Goal: Task Accomplishment & Management: Use online tool/utility

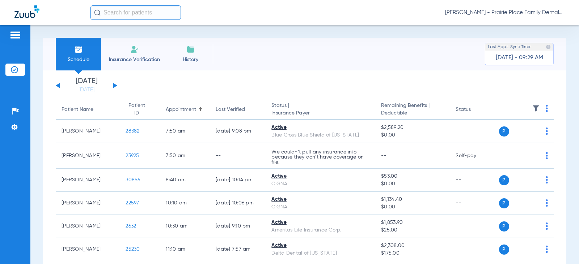
click at [117, 86] on button at bounding box center [115, 85] width 4 height 5
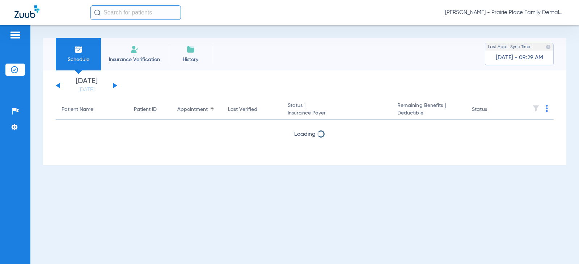
click at [117, 86] on button at bounding box center [115, 85] width 4 height 5
click at [57, 85] on button at bounding box center [58, 85] width 4 height 5
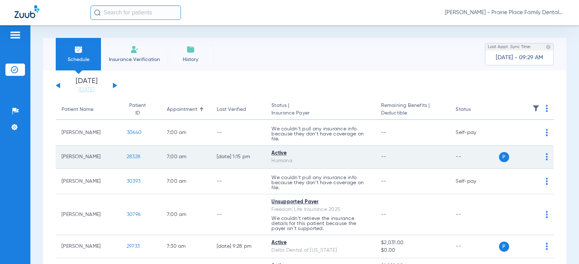
click at [128, 157] on span "28328" at bounding box center [134, 156] width 14 height 5
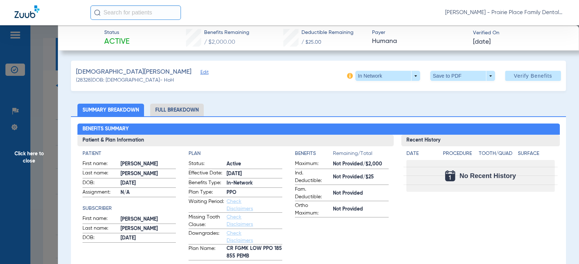
click at [217, 83] on div "[PERSON_NAME] (28328) DOB: [DEMOGRAPHIC_DATA] - HoH In Network arrow_drop_down …" at bounding box center [318, 76] width 495 height 30
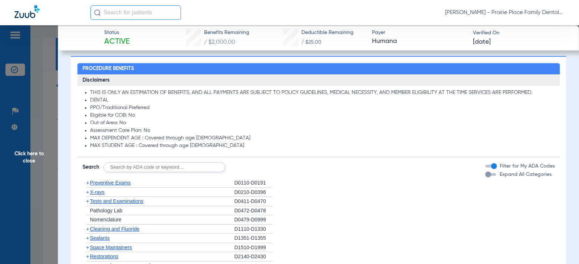
scroll to position [398, 0]
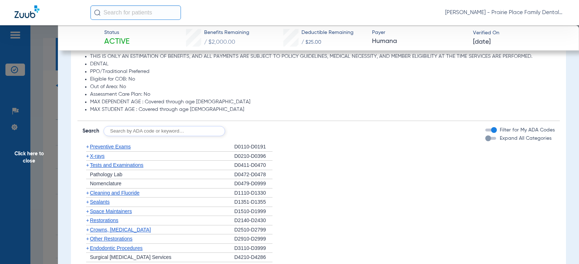
click at [479, 139] on div "Disclaimers THIS IS ONLY AN ESTIMATION OF BENEFITS, AND ALL PAYMENTS ARE SUBJEC…" at bounding box center [318, 212] width 482 height 349
click at [485, 140] on div "button" at bounding box center [488, 139] width 6 height 6
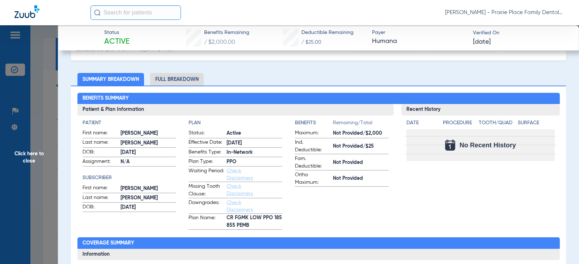
scroll to position [0, 0]
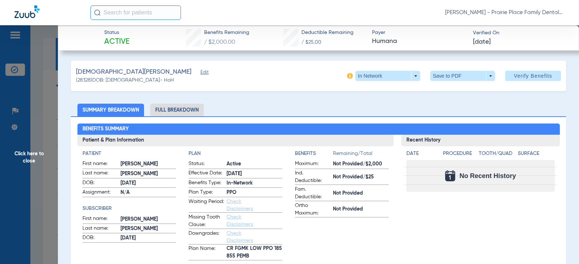
click at [184, 112] on li "Full Breakdown" at bounding box center [177, 110] width 54 height 13
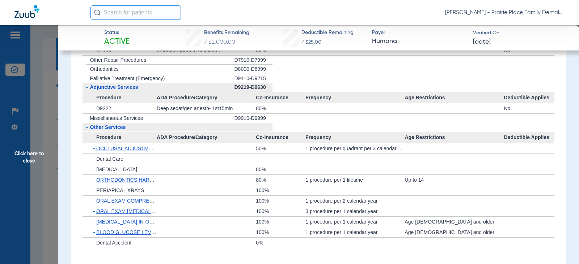
scroll to position [1498, 0]
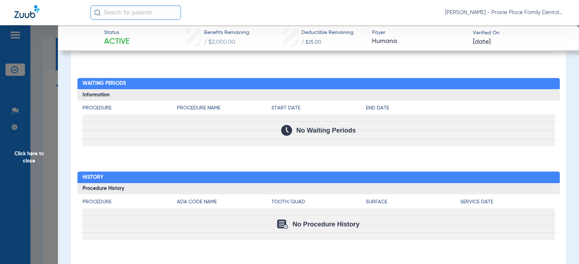
drag, startPoint x: 30, startPoint y: 157, endPoint x: 39, endPoint y: 155, distance: 8.9
click at [30, 157] on span "Click here to close" at bounding box center [29, 157] width 58 height 264
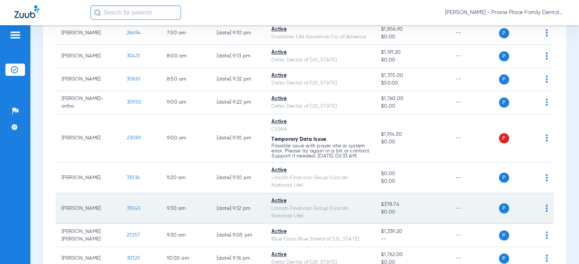
scroll to position [289, 0]
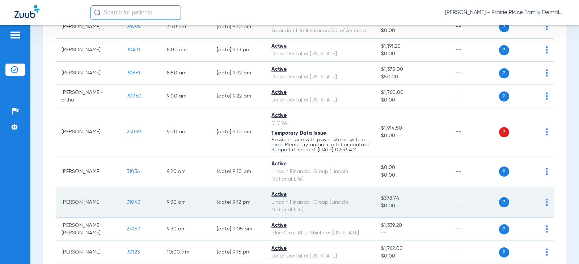
click at [128, 205] on span "31043" at bounding box center [133, 202] width 13 height 5
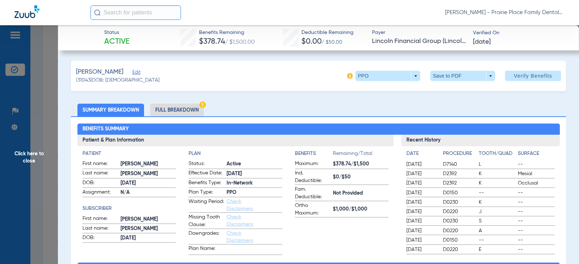
click at [180, 112] on li "Full Breakdown" at bounding box center [177, 110] width 54 height 13
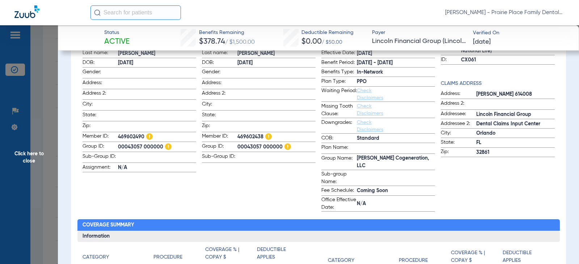
scroll to position [0, 0]
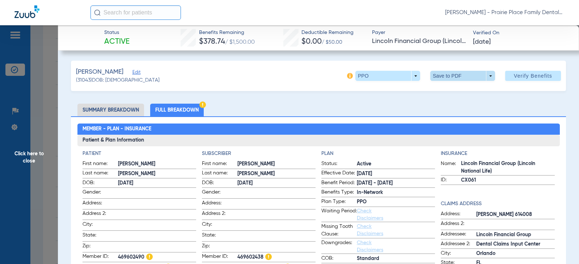
click at [486, 76] on span at bounding box center [462, 76] width 65 height 10
click at [456, 94] on button "insert_drive_file Save to PDF" at bounding box center [452, 90] width 55 height 14
click at [27, 154] on span "Click here to close" at bounding box center [29, 157] width 58 height 264
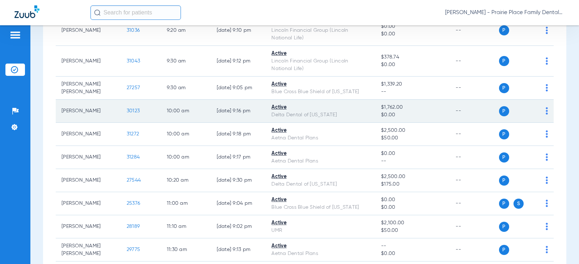
scroll to position [434, 0]
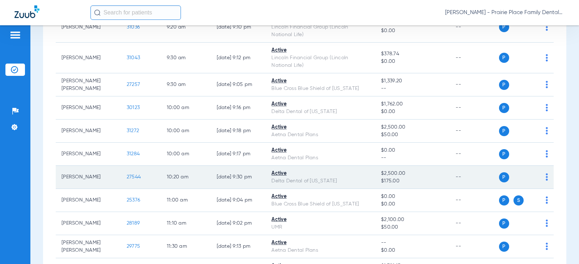
click at [128, 180] on span "27544" at bounding box center [134, 177] width 14 height 5
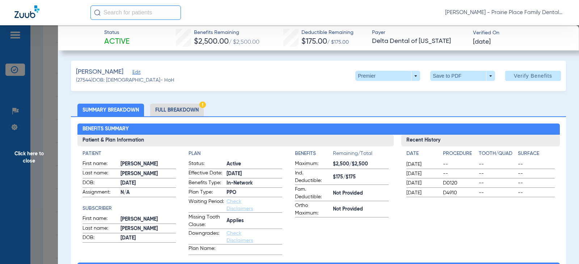
click at [177, 112] on li "Full Breakdown" at bounding box center [177, 110] width 54 height 13
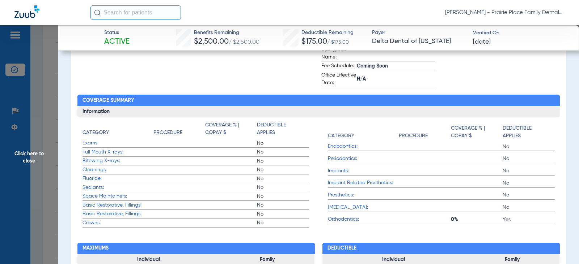
scroll to position [0, 0]
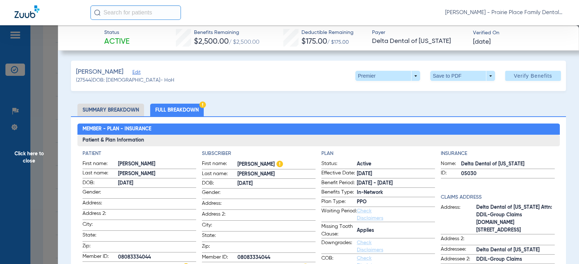
click at [116, 110] on li "Summary Breakdown" at bounding box center [110, 110] width 67 height 13
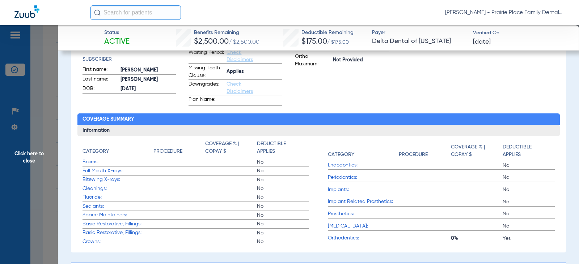
scroll to position [145, 0]
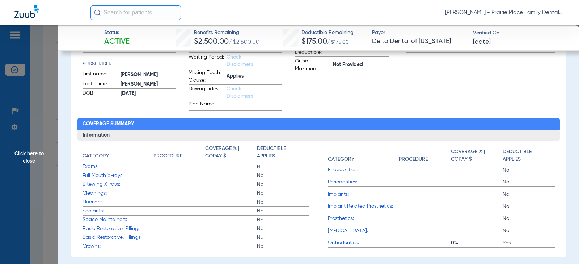
click at [343, 172] on span "Endodontics:" at bounding box center [363, 170] width 71 height 8
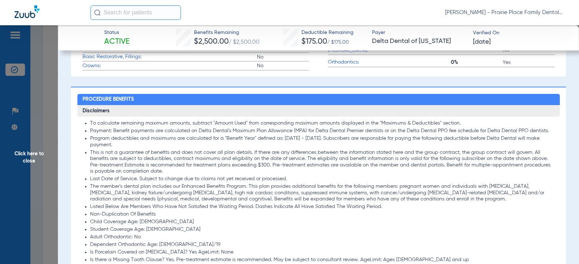
scroll to position [506, 0]
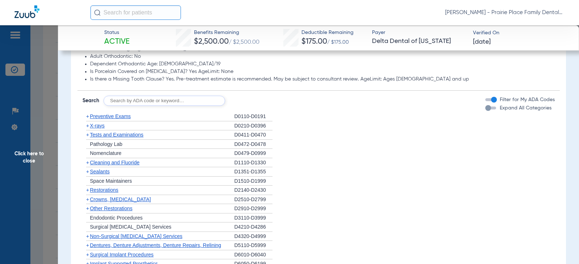
click at [110, 116] on span "Preventive Exams" at bounding box center [110, 117] width 41 height 6
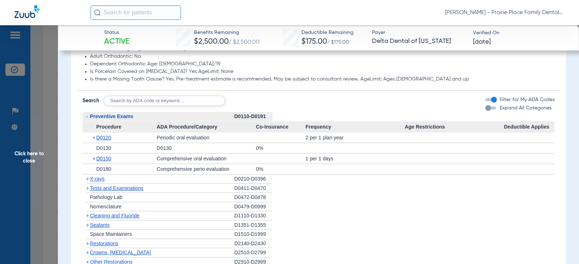
click at [485, 108] on div "button" at bounding box center [488, 108] width 6 height 6
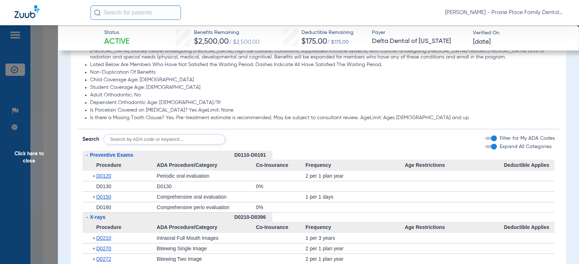
scroll to position [398, 0]
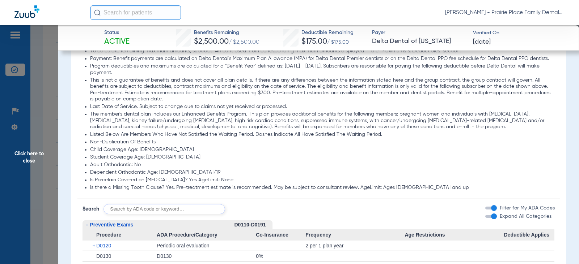
click at [146, 209] on input "text" at bounding box center [163, 209] width 121 height 10
type input "D0210"
click at [253, 209] on button "Search" at bounding box center [252, 209] width 29 height 10
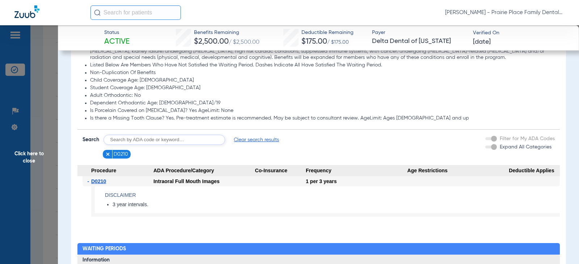
scroll to position [470, 0]
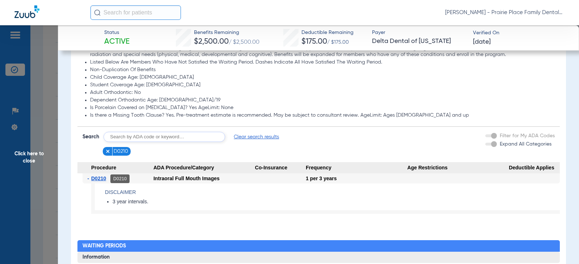
click at [95, 179] on span "D0210" at bounding box center [98, 179] width 15 height 6
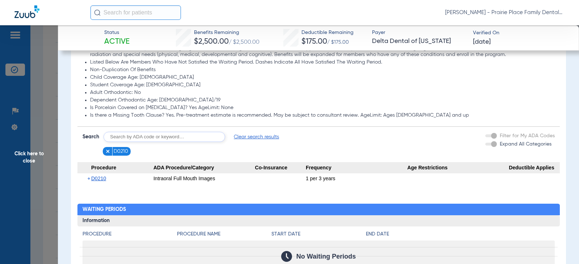
click at [95, 179] on span "D0210" at bounding box center [98, 179] width 15 height 6
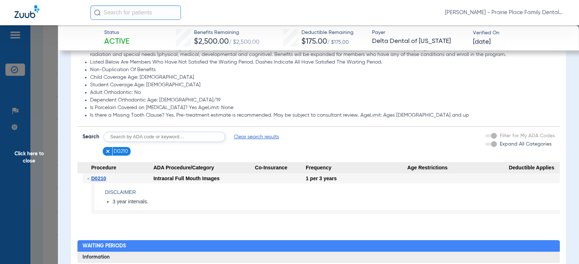
click at [162, 138] on input "text" at bounding box center [163, 137] width 121 height 10
type input "D0330"
click at [248, 140] on button "Search" at bounding box center [252, 137] width 29 height 10
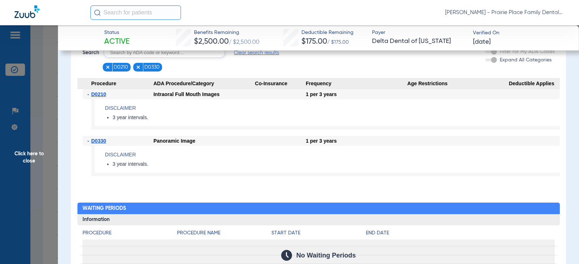
scroll to position [542, 0]
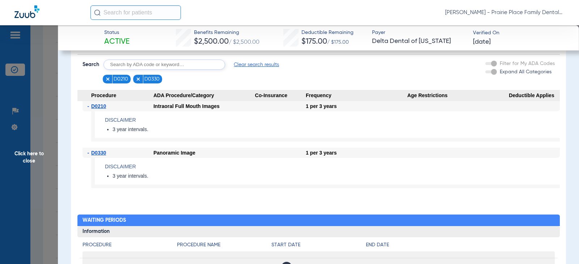
click at [89, 106] on span "-" at bounding box center [90, 106] width 4 height 10
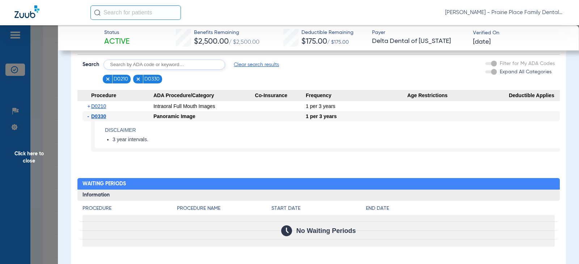
click at [106, 79] on img at bounding box center [107, 79] width 5 height 5
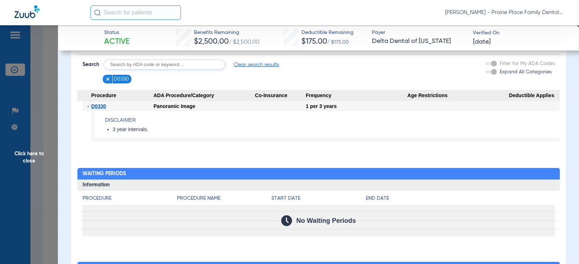
click at [243, 67] on span "Clear search results" at bounding box center [256, 64] width 45 height 7
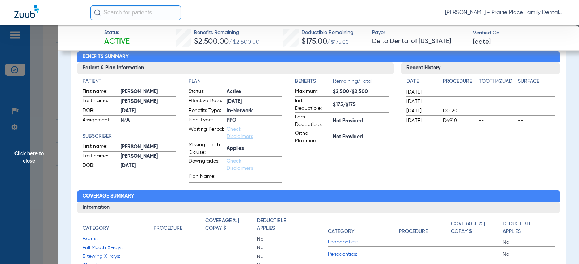
scroll to position [0, 0]
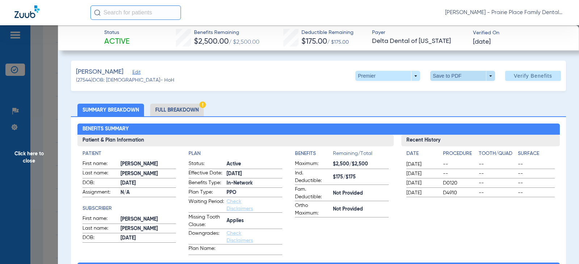
click at [484, 73] on span at bounding box center [462, 76] width 65 height 10
click at [468, 92] on span "Save to PDF" at bounding box center [459, 90] width 29 height 5
click at [31, 158] on span "Click here to close" at bounding box center [29, 157] width 58 height 264
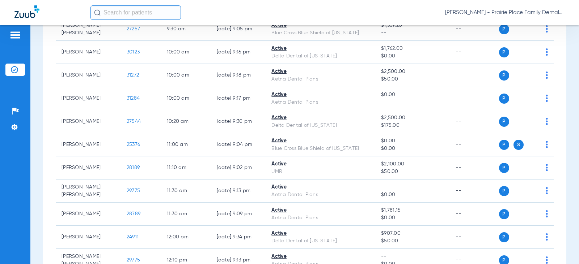
scroll to position [506, 0]
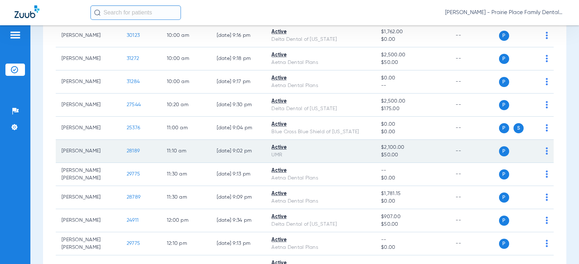
click at [127, 154] on span "28189" at bounding box center [133, 151] width 13 height 5
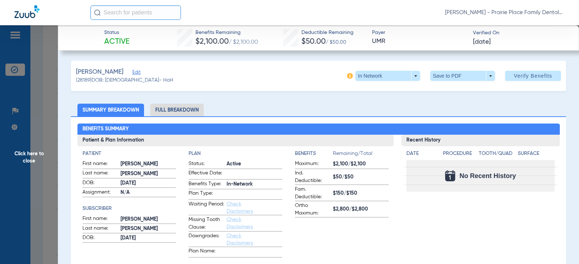
click at [192, 111] on li "Full Breakdown" at bounding box center [177, 110] width 54 height 13
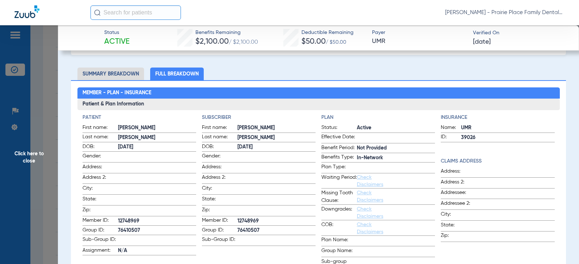
scroll to position [0, 0]
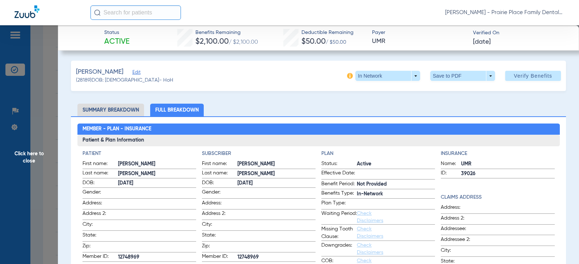
click at [132, 106] on li "Summary Breakdown" at bounding box center [110, 110] width 67 height 13
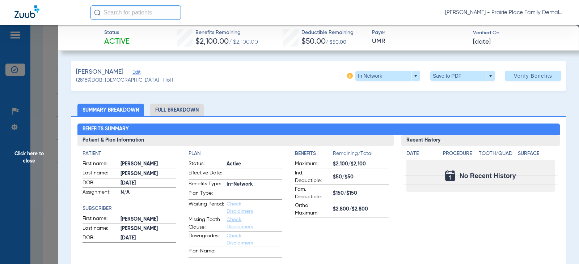
drag, startPoint x: 161, startPoint y: 106, endPoint x: 179, endPoint y: 111, distance: 18.1
click at [166, 108] on li "Full Breakdown" at bounding box center [177, 110] width 54 height 13
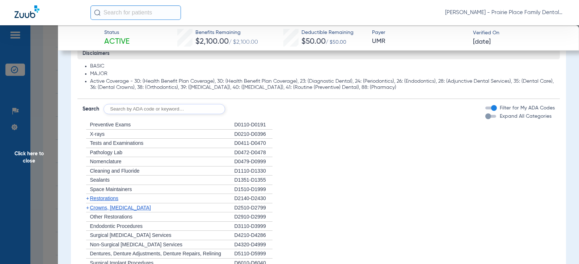
scroll to position [579, 0]
click at [485, 117] on div "button" at bounding box center [488, 115] width 6 height 6
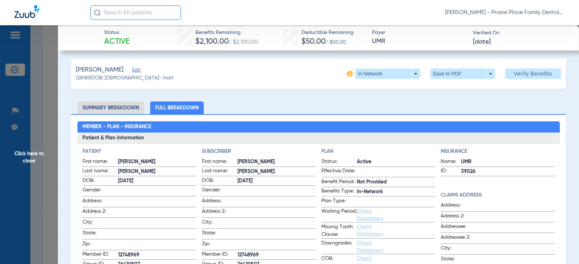
scroll to position [0, 0]
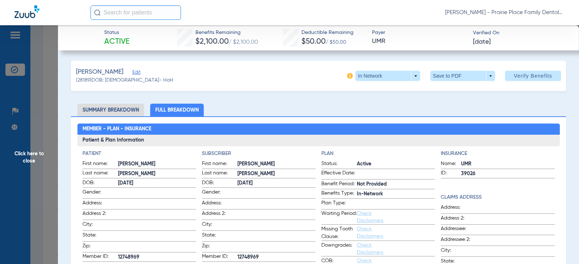
click at [177, 108] on li "Full Breakdown" at bounding box center [177, 110] width 54 height 13
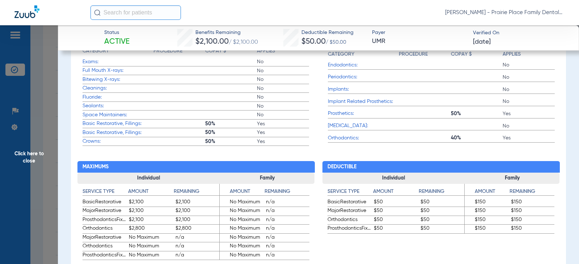
scroll to position [362, 0]
